Goal: Check status: Check status

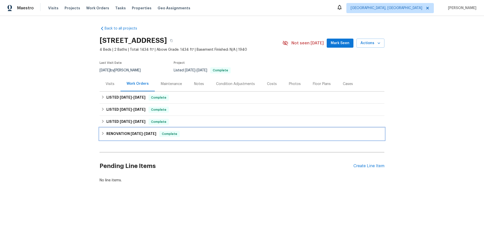
click at [102, 132] on icon at bounding box center [103, 133] width 2 height 3
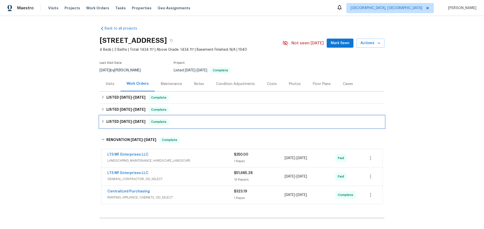
click at [102, 119] on icon at bounding box center [103, 121] width 4 height 4
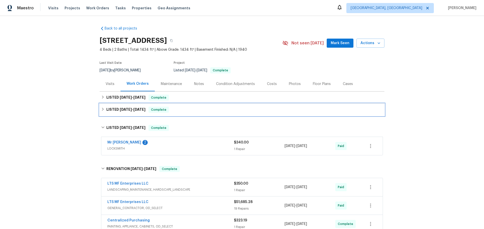
click at [103, 108] on icon at bounding box center [103, 109] width 2 height 3
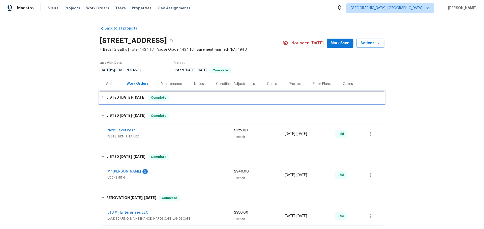
click at [104, 96] on icon at bounding box center [103, 97] width 4 height 4
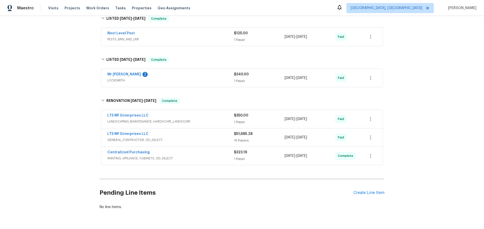
scroll to position [127, 0]
click at [168, 132] on div "LTS MF Enterprises LLC" at bounding box center [170, 134] width 127 height 6
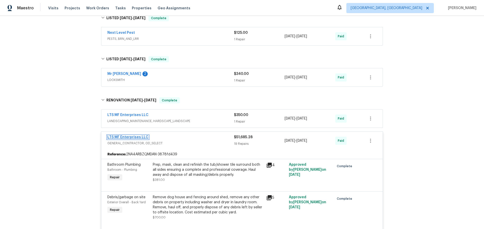
click at [131, 137] on link "LTS MF Enterprises LLC" at bounding box center [127, 137] width 41 height 4
